Goal: Task Accomplishment & Management: Manage account settings

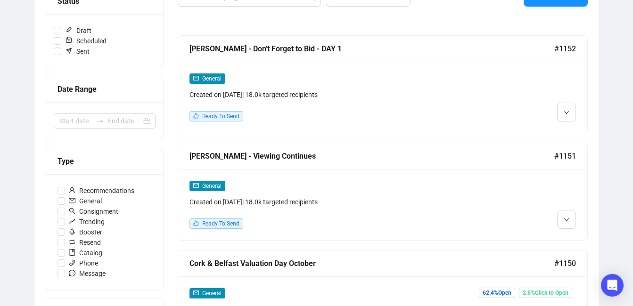
scroll to position [148, 0]
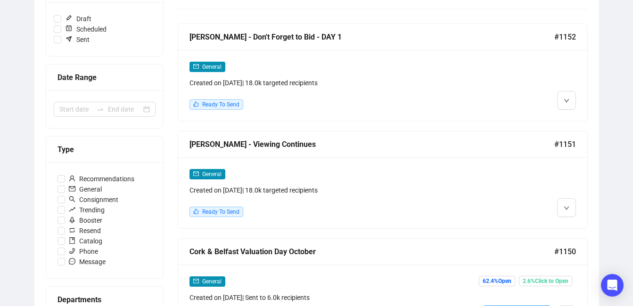
click at [579, 207] on div "General Created on [DATE] | 18.0k targeted recipients Ready To Send" at bounding box center [382, 192] width 409 height 71
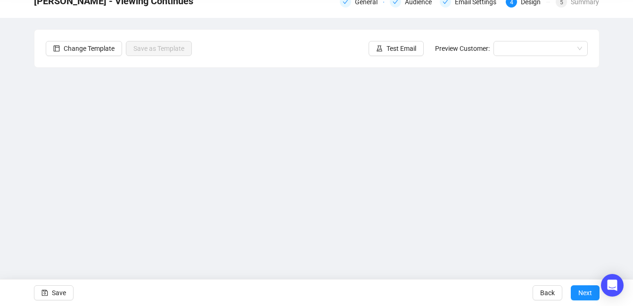
scroll to position [44, 0]
click at [616, 224] on div "[PERSON_NAME] - Viewing Continues General Audience Email Settings 4 Design 5 Su…" at bounding box center [316, 145] width 633 height 318
click at [608, 225] on div "[PERSON_NAME] - Viewing Continues General Audience Email Settings 4 Design 5 Su…" at bounding box center [316, 145] width 633 height 318
click at [24, 238] on div "[PERSON_NAME] - Viewing Continues General Audience Email Settings 4 Design 5 Su…" at bounding box center [316, 145] width 633 height 318
click at [624, 181] on div "[PERSON_NAME] - Viewing Continues General Audience Email Settings 4 Design 5 Su…" at bounding box center [316, 145] width 633 height 318
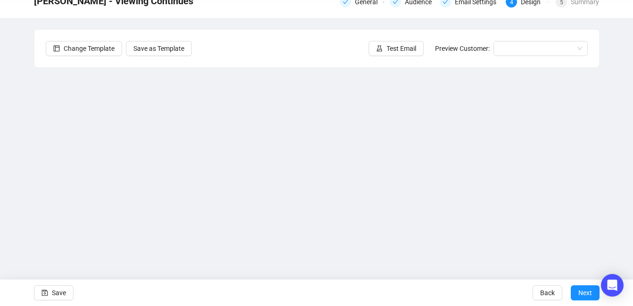
click at [5, 237] on div "[PERSON_NAME] - Viewing Continues General Audience Email Settings 4 Design 5 Su…" at bounding box center [316, 145] width 633 height 318
click at [604, 184] on div "[PERSON_NAME] - Viewing Continues General Audience Email Settings 4 Design 5 Su…" at bounding box center [316, 145] width 633 height 318
click at [617, 210] on div "[PERSON_NAME] - Viewing Continues General Audience Email Settings 4 Design 5 Su…" at bounding box center [316, 145] width 633 height 318
click at [609, 223] on div "[PERSON_NAME] - Viewing Continues General Audience Email Settings 4 Design 5 Su…" at bounding box center [316, 145] width 633 height 318
click at [621, 203] on div "[PERSON_NAME] - Viewing Continues General Audience Email Settings 4 Design 5 Su…" at bounding box center [316, 145] width 633 height 318
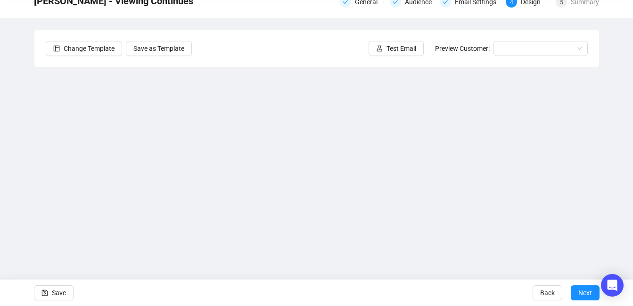
click at [609, 203] on div "[PERSON_NAME] - Viewing Continues General Audience Email Settings 4 Design 5 Su…" at bounding box center [316, 145] width 633 height 318
click at [54, 294] on span "Save" at bounding box center [59, 293] width 14 height 26
click at [60, 293] on span "Save" at bounding box center [59, 293] width 14 height 26
click at [66, 292] on button "Save" at bounding box center [54, 293] width 40 height 15
click at [54, 299] on span "Save" at bounding box center [59, 293] width 14 height 26
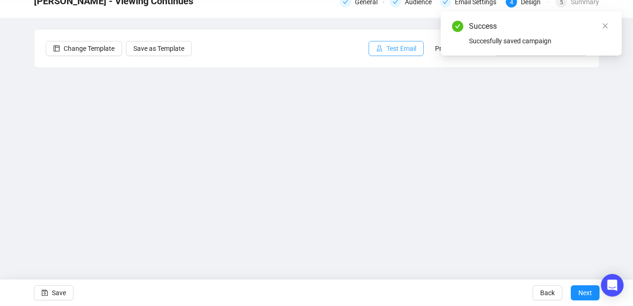
click at [404, 47] on span "Test Email" at bounding box center [402, 48] width 30 height 10
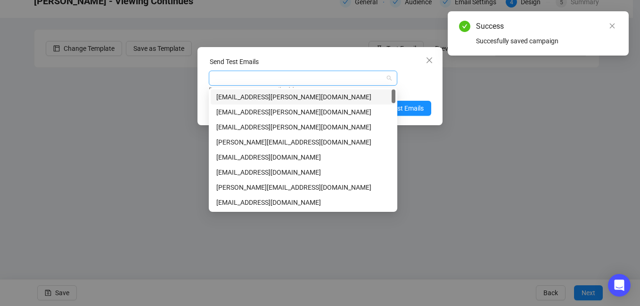
click at [344, 75] on div at bounding box center [298, 78] width 175 height 13
click at [273, 115] on div "[EMAIL_ADDRESS][PERSON_NAME][DOMAIN_NAME]" at bounding box center [302, 112] width 173 height 10
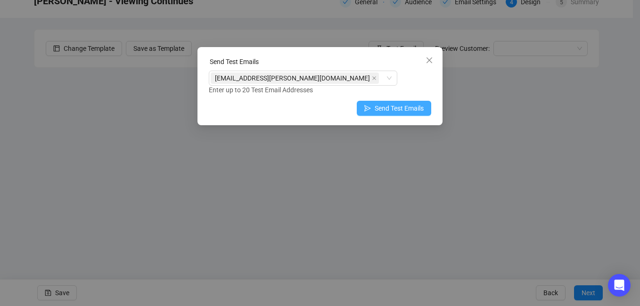
click at [420, 105] on span "Send Test Emails" at bounding box center [399, 108] width 49 height 10
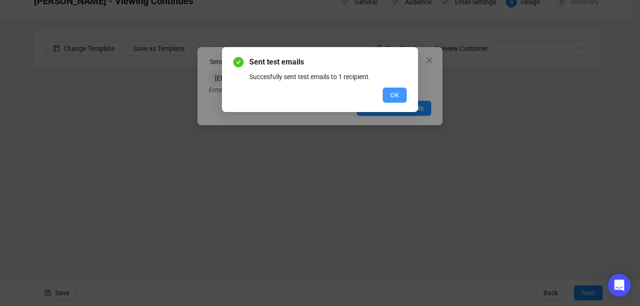
click at [391, 94] on span "OK" at bounding box center [394, 95] width 9 height 10
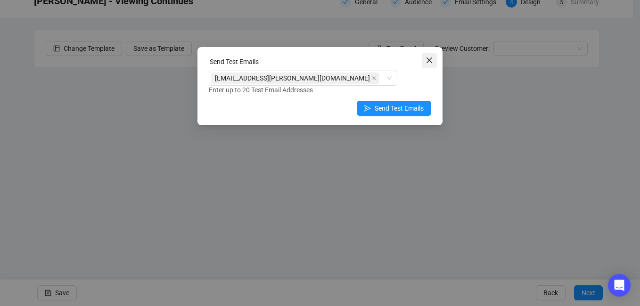
click at [429, 63] on icon "close" at bounding box center [430, 61] width 8 height 8
